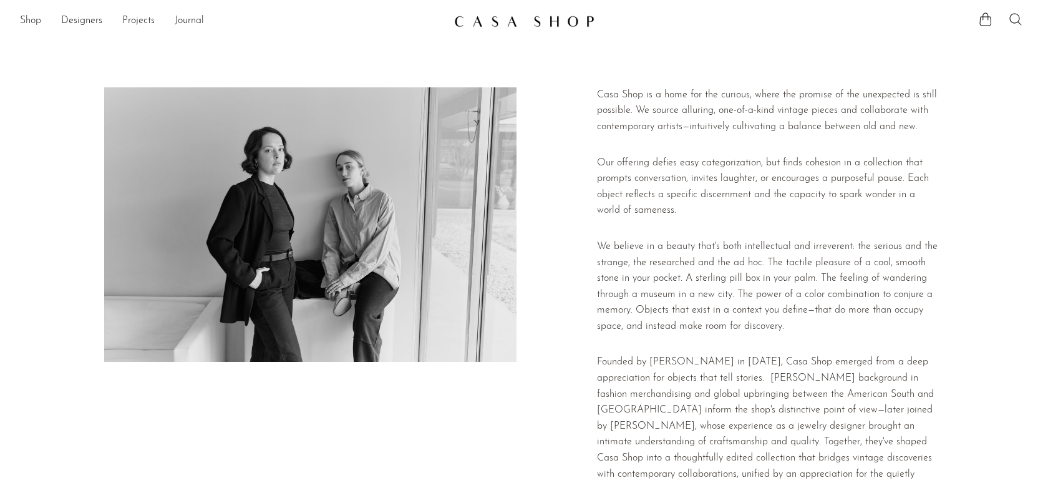
click at [32, 20] on link "Shop" at bounding box center [30, 21] width 21 height 16
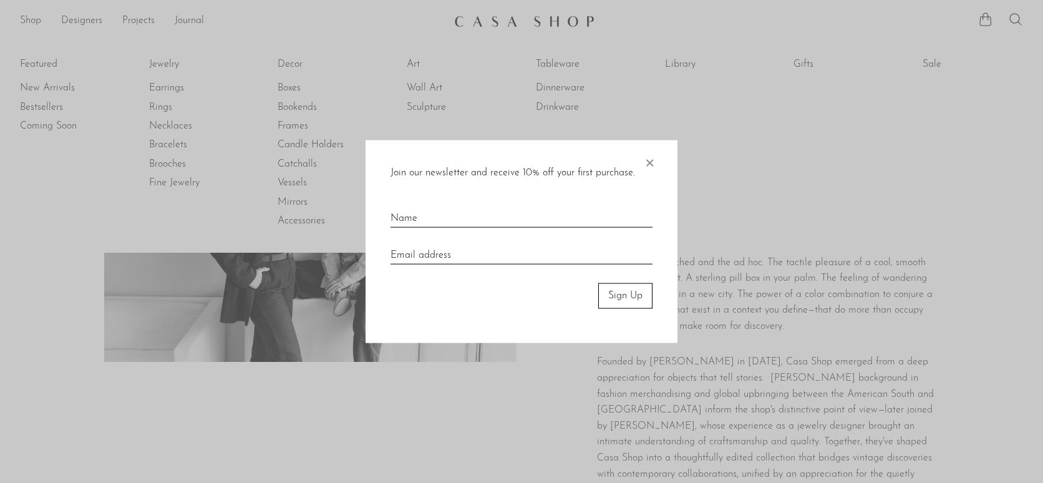
click at [649, 160] on span "×" at bounding box center [649, 160] width 12 height 40
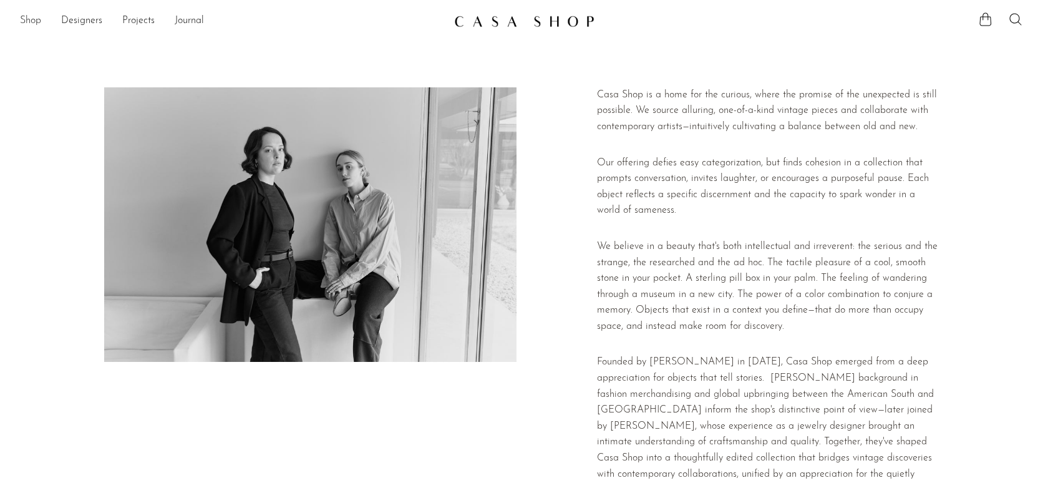
click at [29, 19] on link "Shop" at bounding box center [30, 21] width 21 height 16
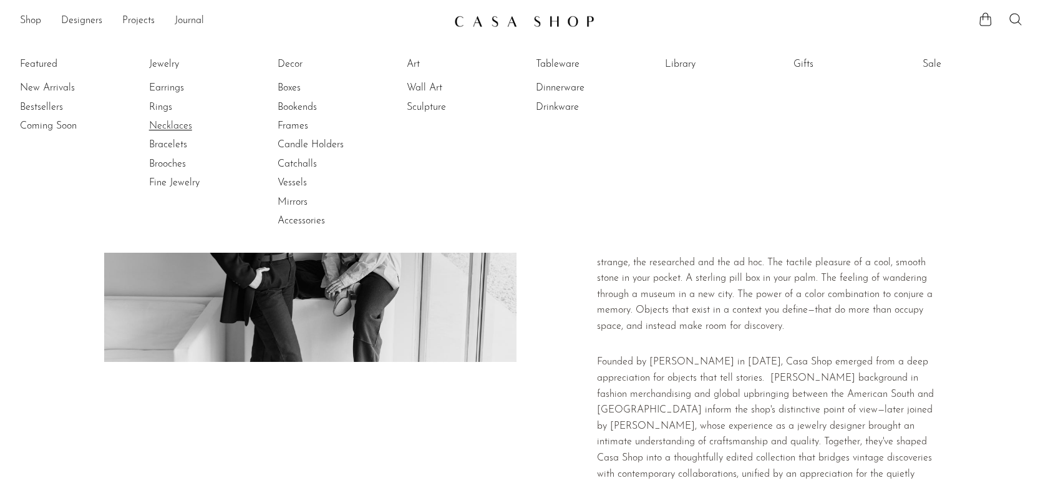
click at [170, 127] on link "Necklaces" at bounding box center [196, 126] width 94 height 14
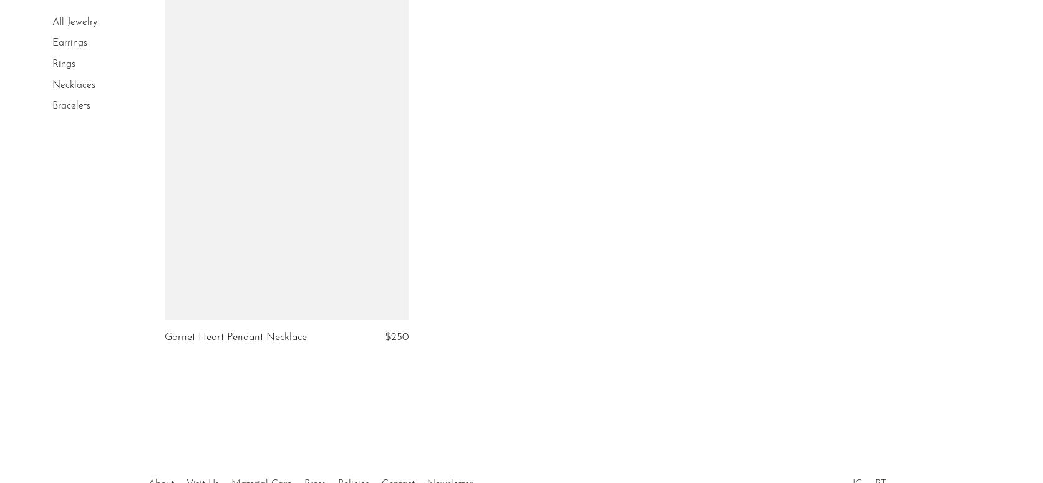
scroll to position [4531, 0]
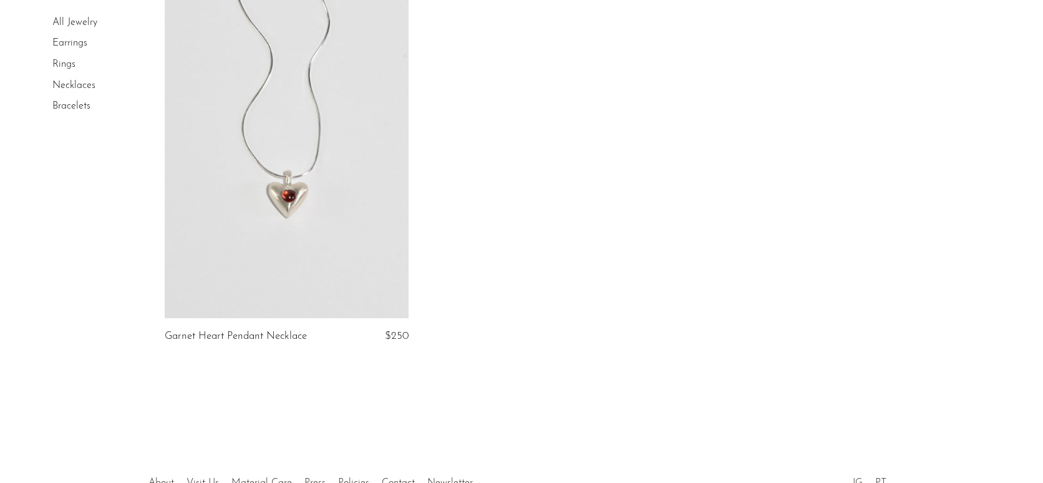
click at [66, 68] on link "Rings" at bounding box center [63, 64] width 23 height 10
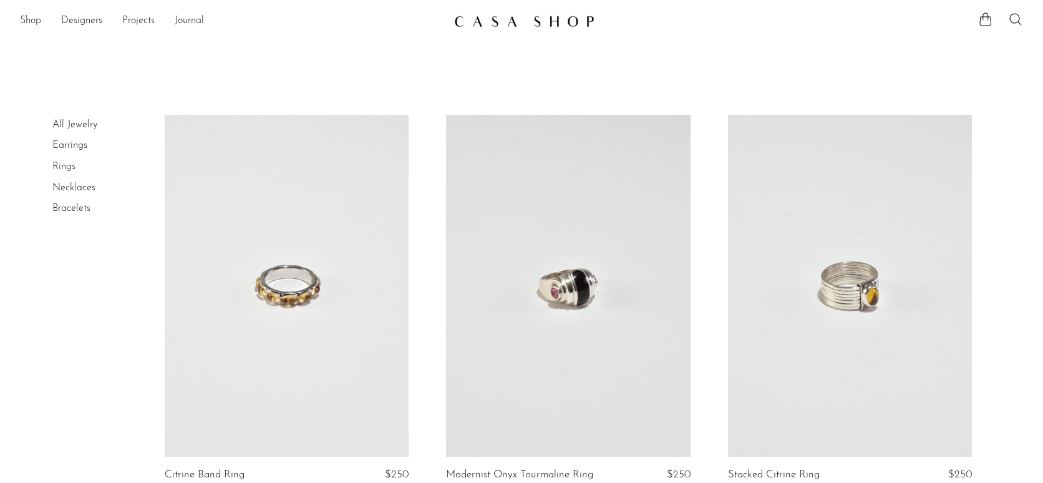
click at [36, 22] on link "Shop" at bounding box center [30, 21] width 21 height 16
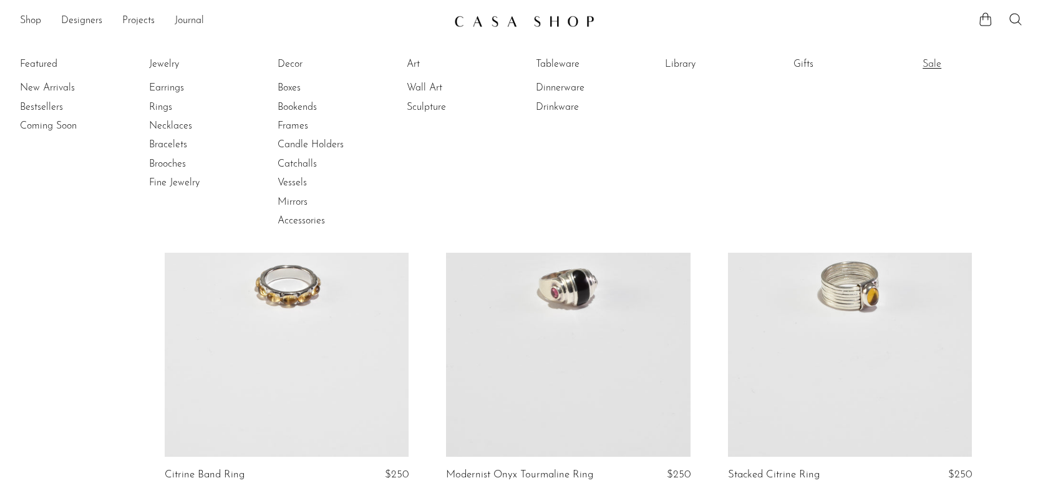
click at [923, 61] on link "Sale" at bounding box center [970, 64] width 94 height 14
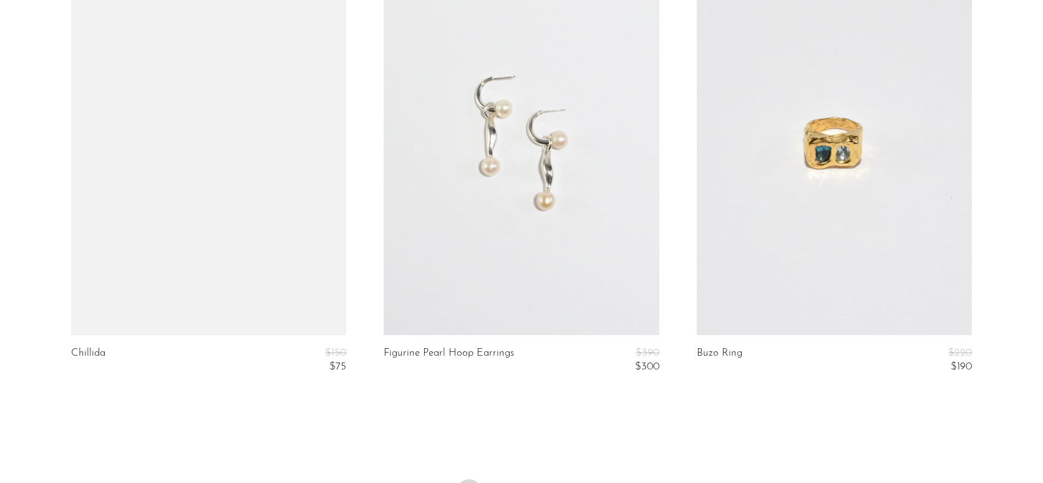
scroll to position [5270, 0]
